Goal: Task Accomplishment & Management: Manage account settings

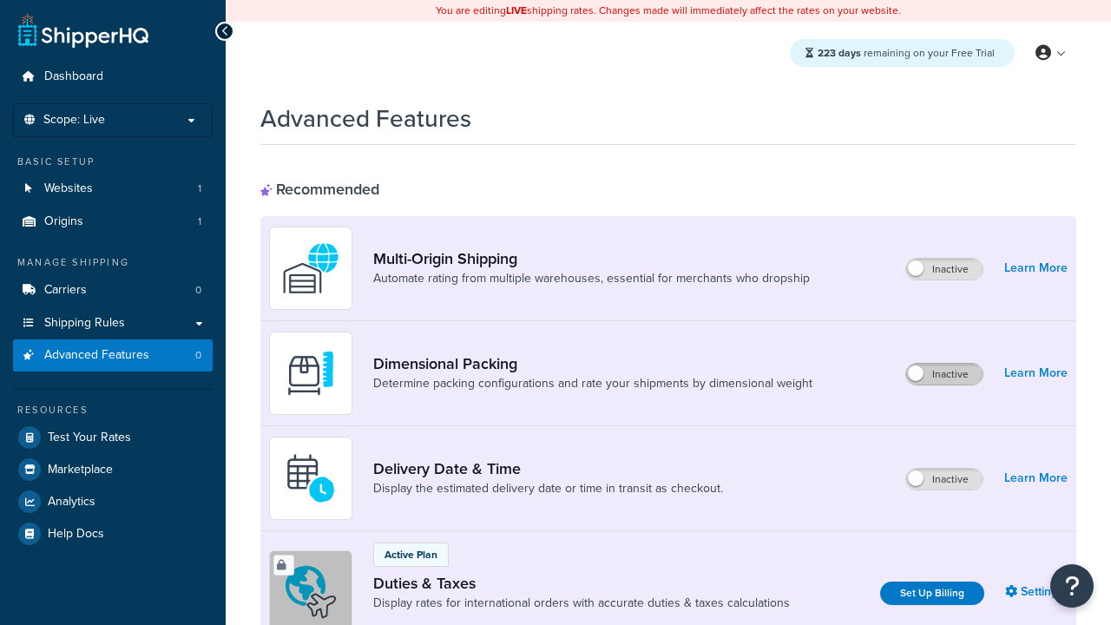
click at [944, 374] on label "Inactive" at bounding box center [944, 374] width 76 height 21
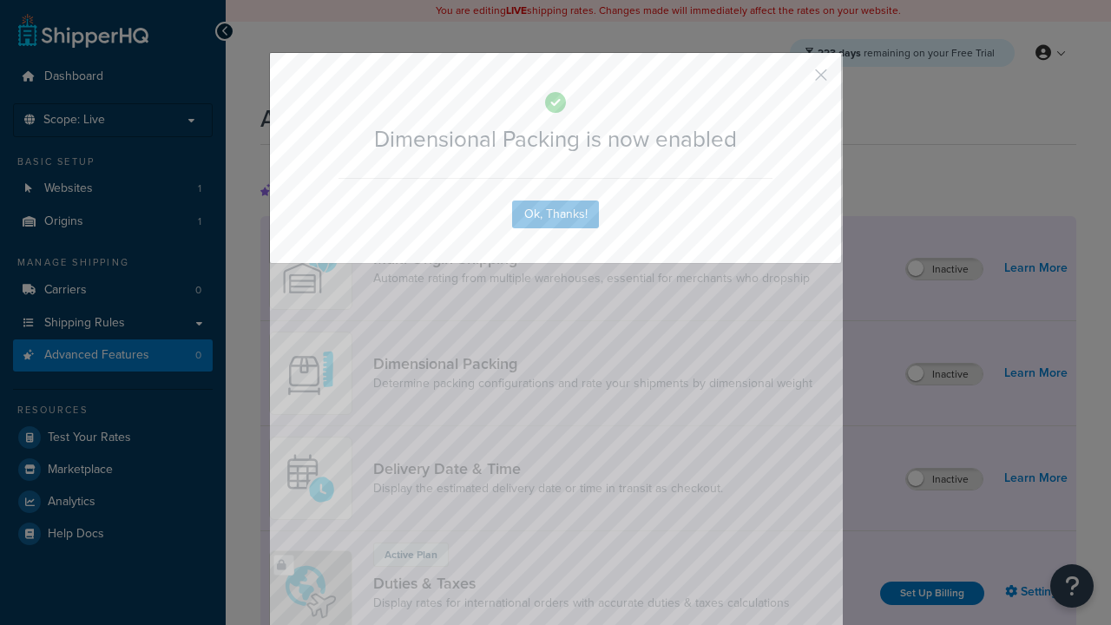
click at [795, 79] on button "button" at bounding box center [795, 81] width 4 height 4
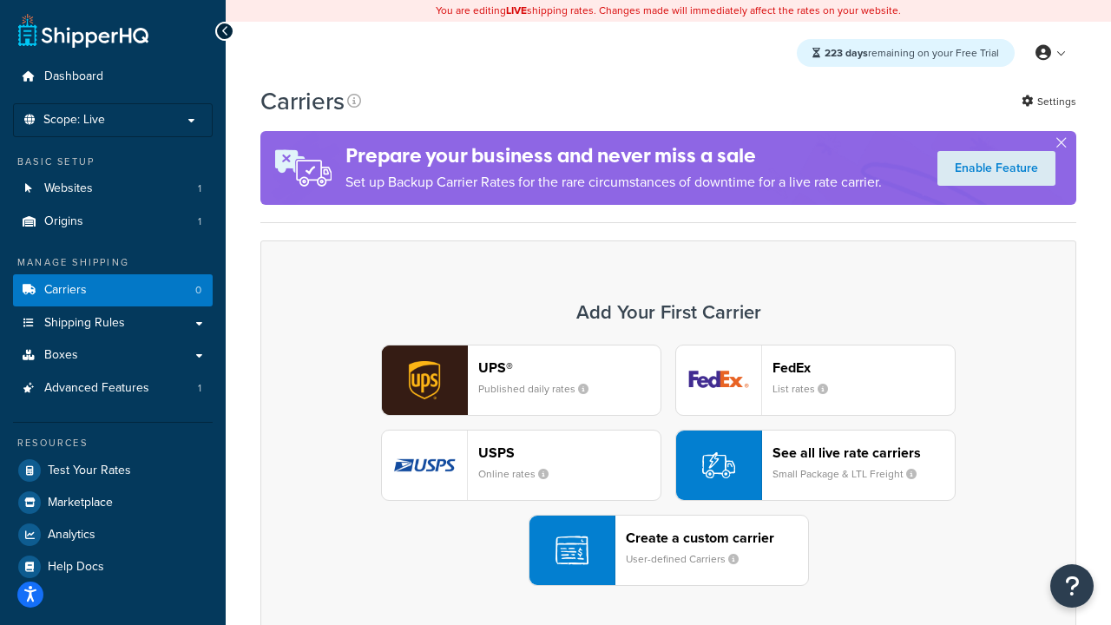
click at [668, 465] on div "UPS® Published daily rates FedEx List rates USPS Online rates See all live rate…" at bounding box center [668, 465] width 779 height 241
click at [864, 367] on header "FedEx" at bounding box center [863, 367] width 182 height 16
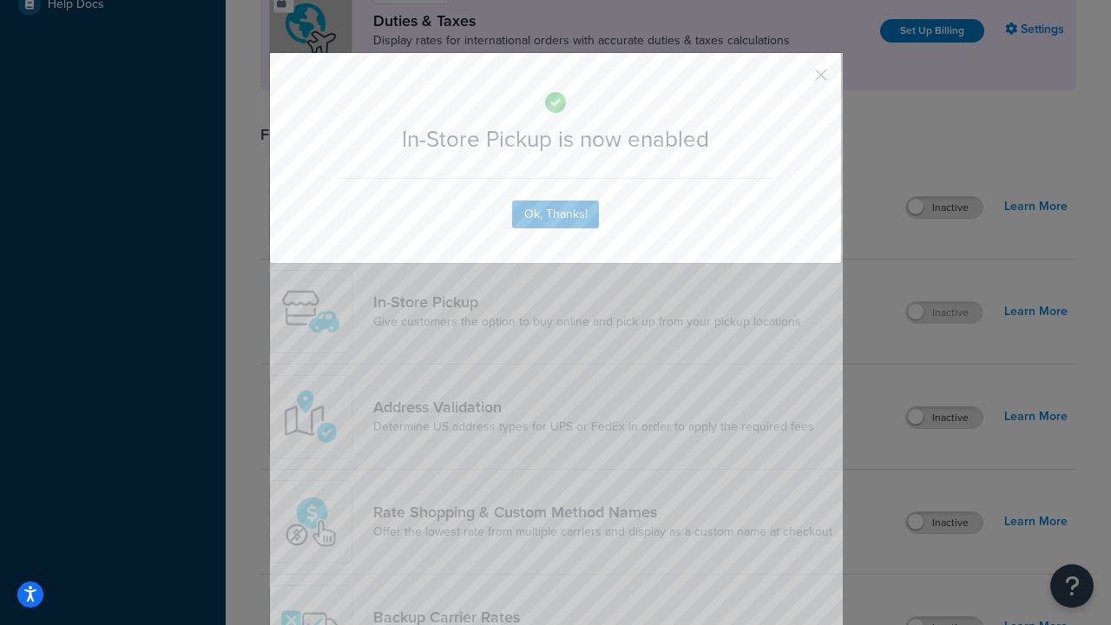
scroll to position [595, 0]
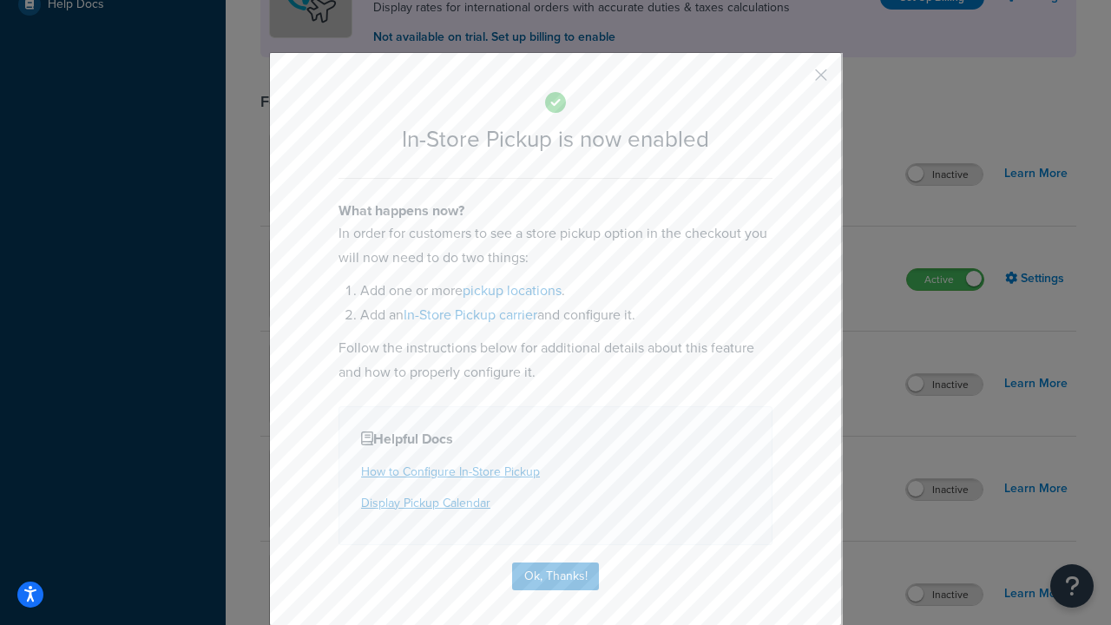
click at [795, 81] on button "button" at bounding box center [795, 81] width 4 height 4
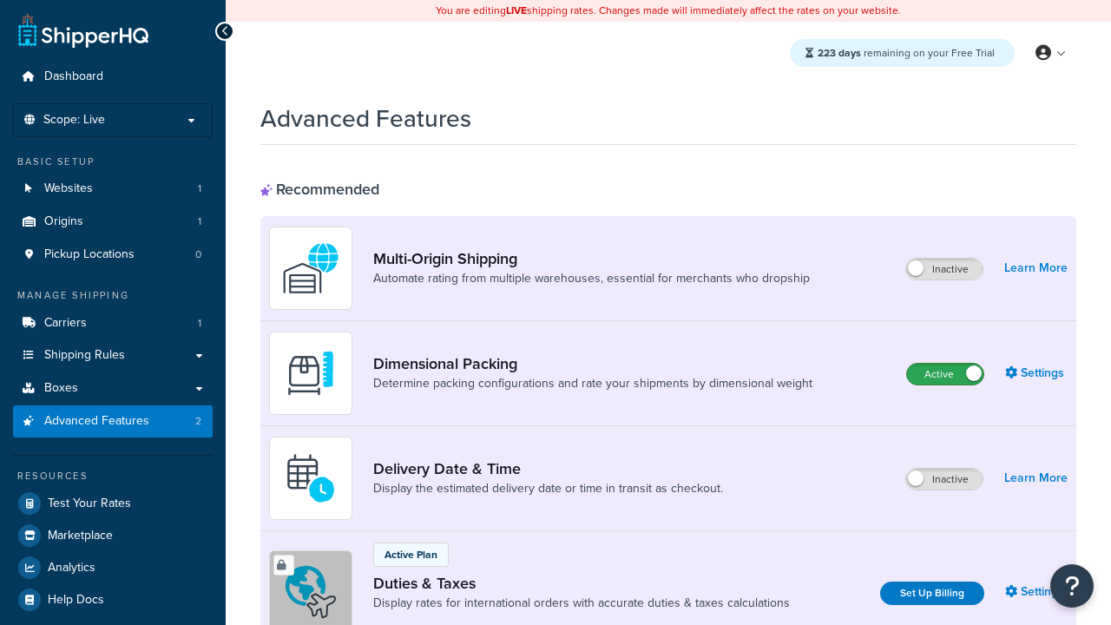
click at [945, 374] on label "Active" at bounding box center [945, 374] width 76 height 21
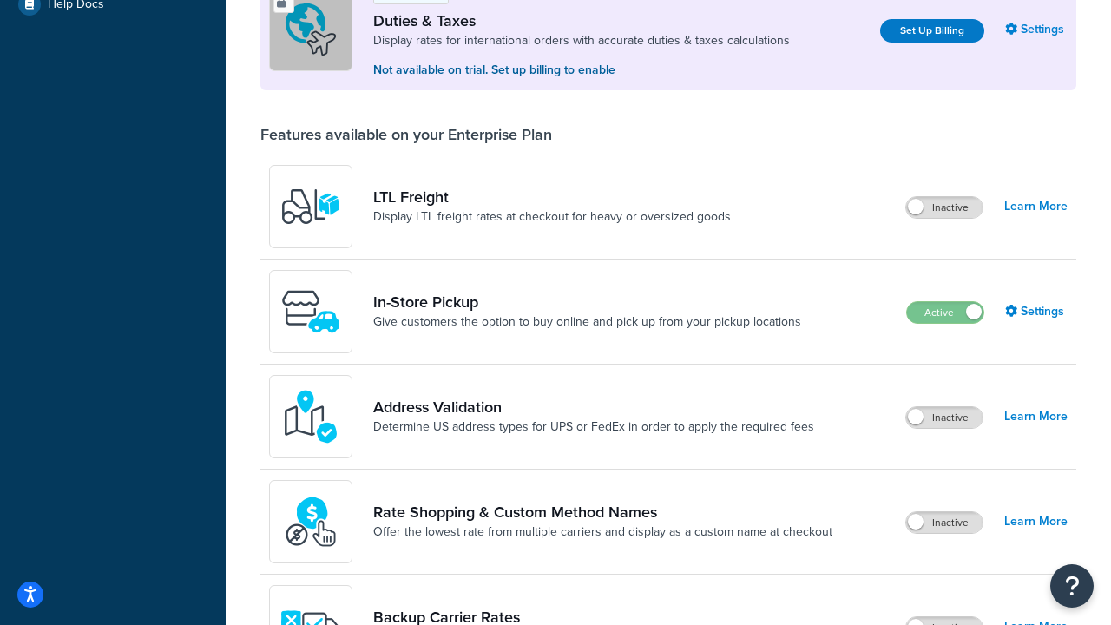
scroll to position [529, 0]
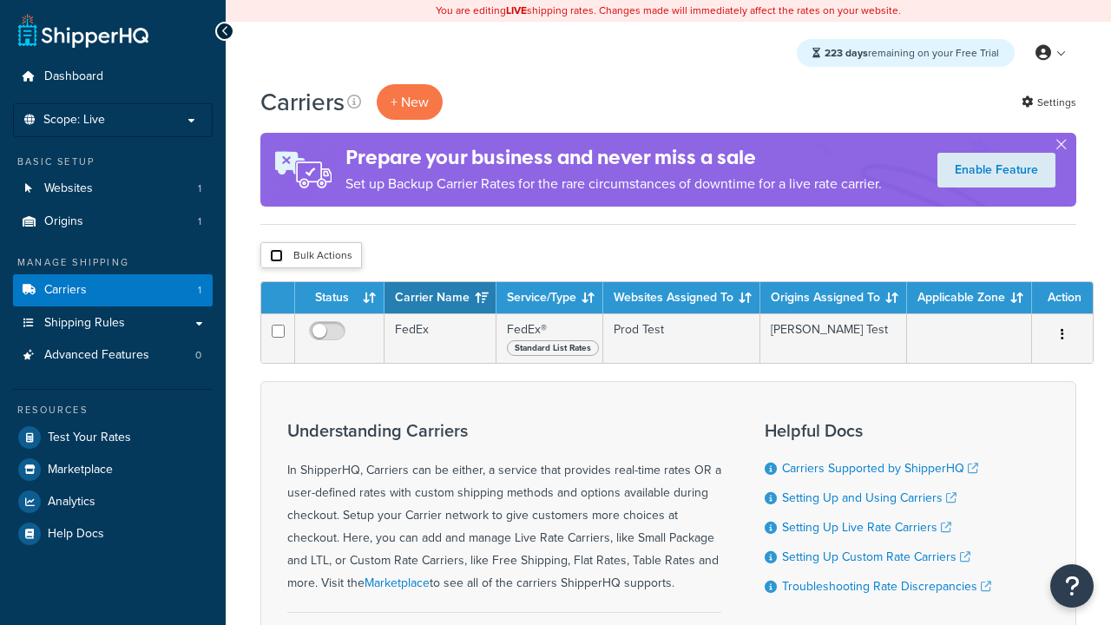
click at [276, 256] on input "checkbox" at bounding box center [276, 255] width 13 height 13
checkbox input "true"
click at [0, 0] on button "Delete" at bounding box center [0, 0] width 0 height 0
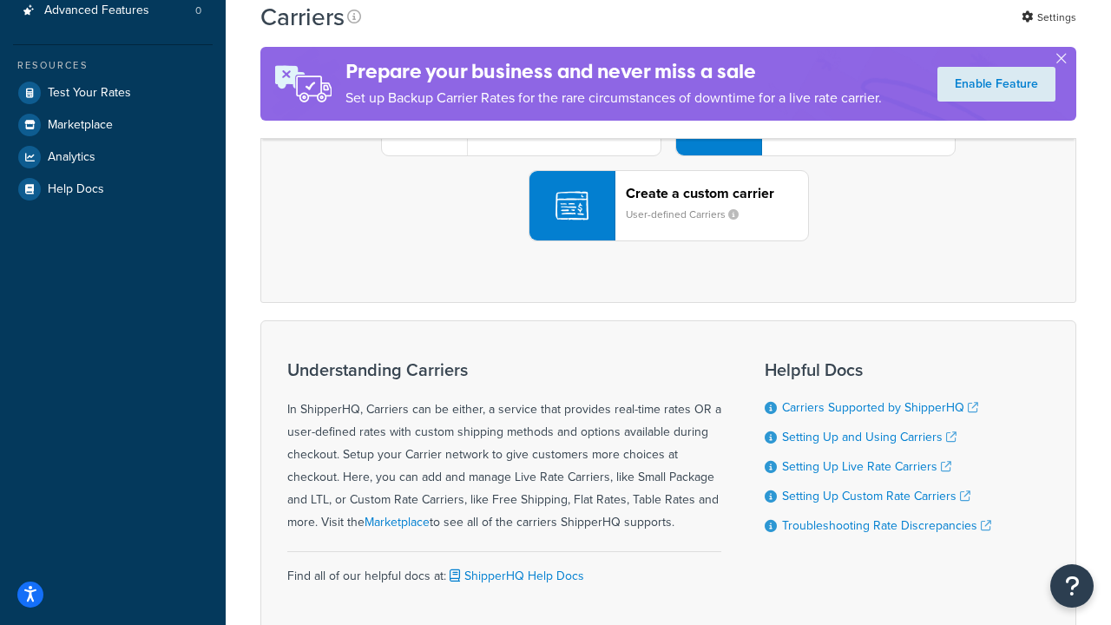
click at [668, 241] on div "UPS® Published daily rates FedEx List rates USPS Online rates See all live rate…" at bounding box center [668, 120] width 779 height 241
click at [668, 227] on div "Create a custom carrier User-defined Carriers" at bounding box center [717, 206] width 182 height 42
